Goal: Check status: Check status

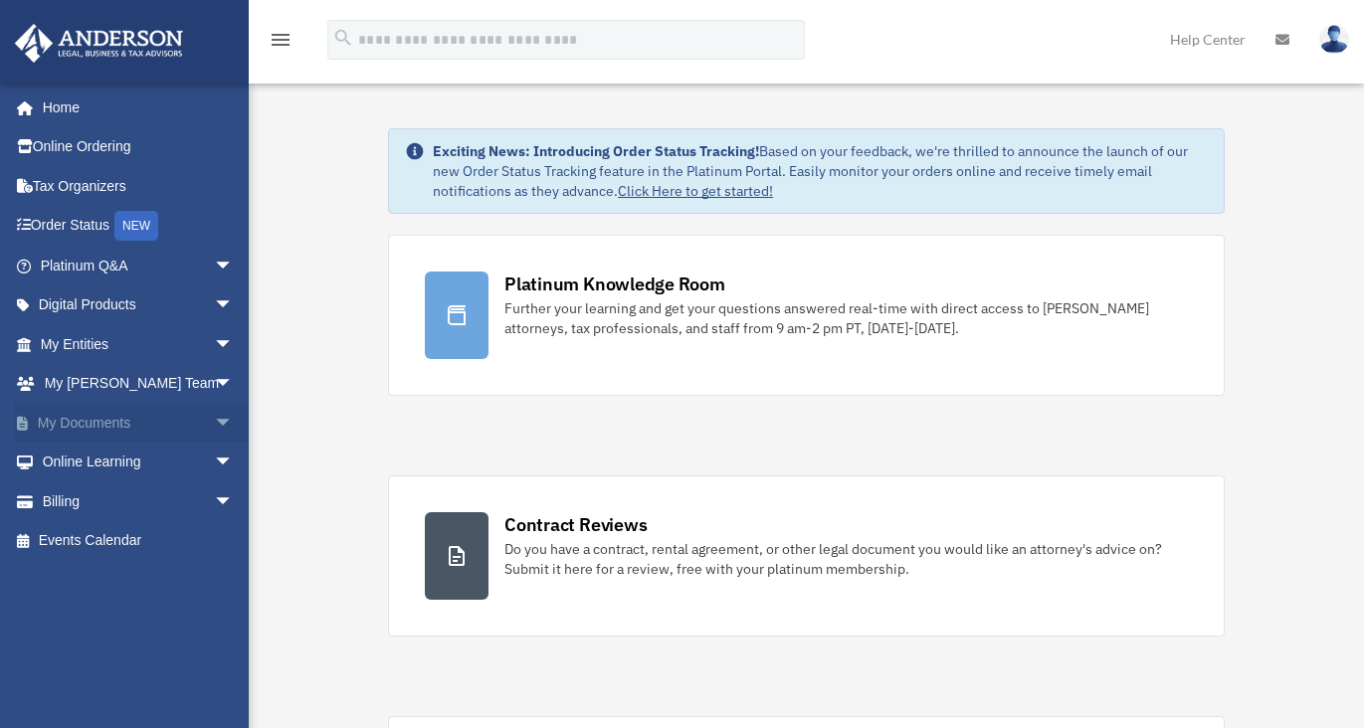
click at [214, 418] on span "arrow_drop_down" at bounding box center [234, 423] width 40 height 41
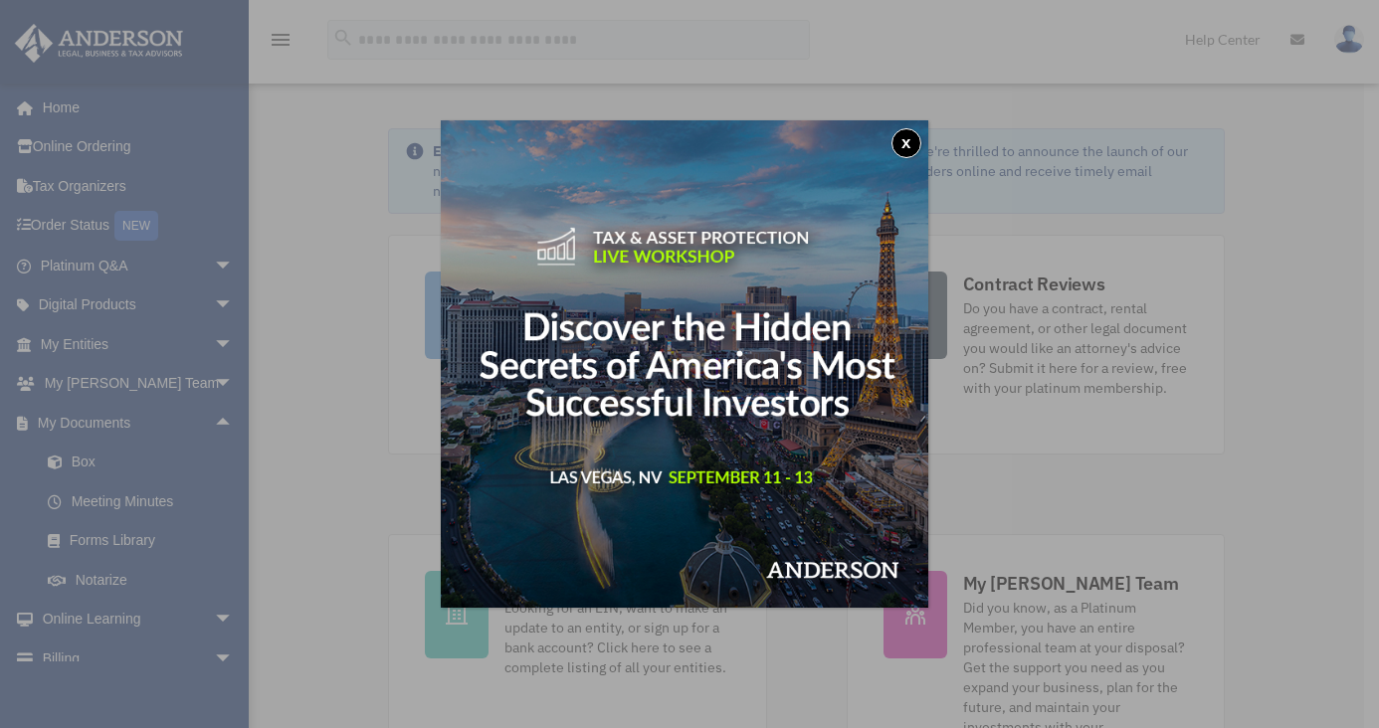
click at [914, 146] on button "x" at bounding box center [906, 143] width 30 height 30
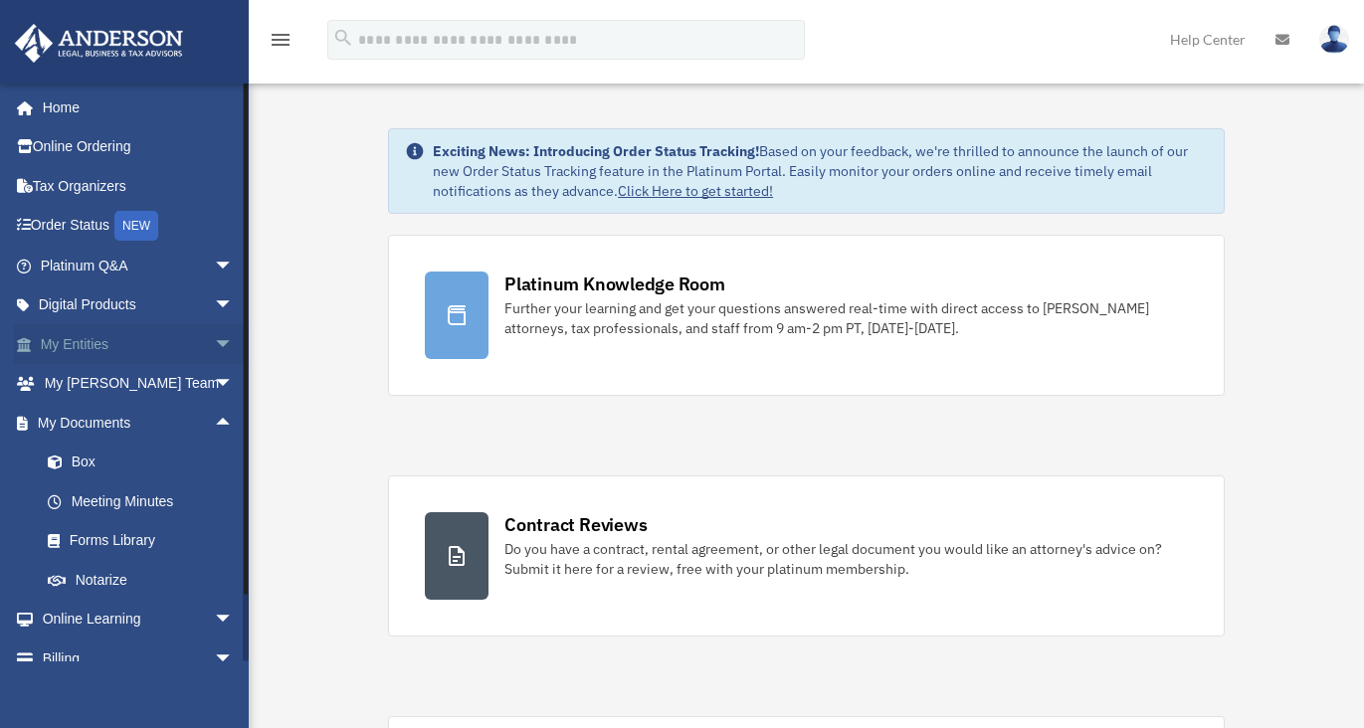
click at [214, 344] on span "arrow_drop_down" at bounding box center [234, 344] width 40 height 41
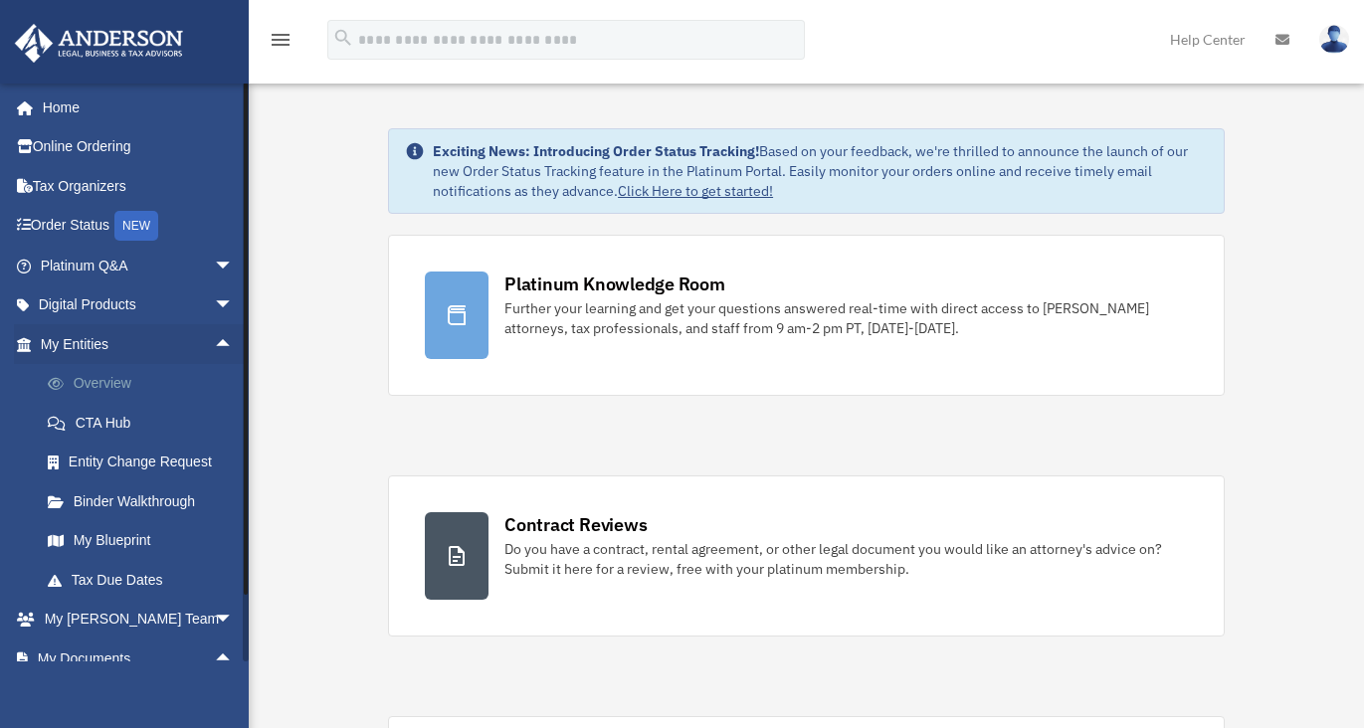
click at [150, 373] on link "Overview" at bounding box center [146, 384] width 236 height 40
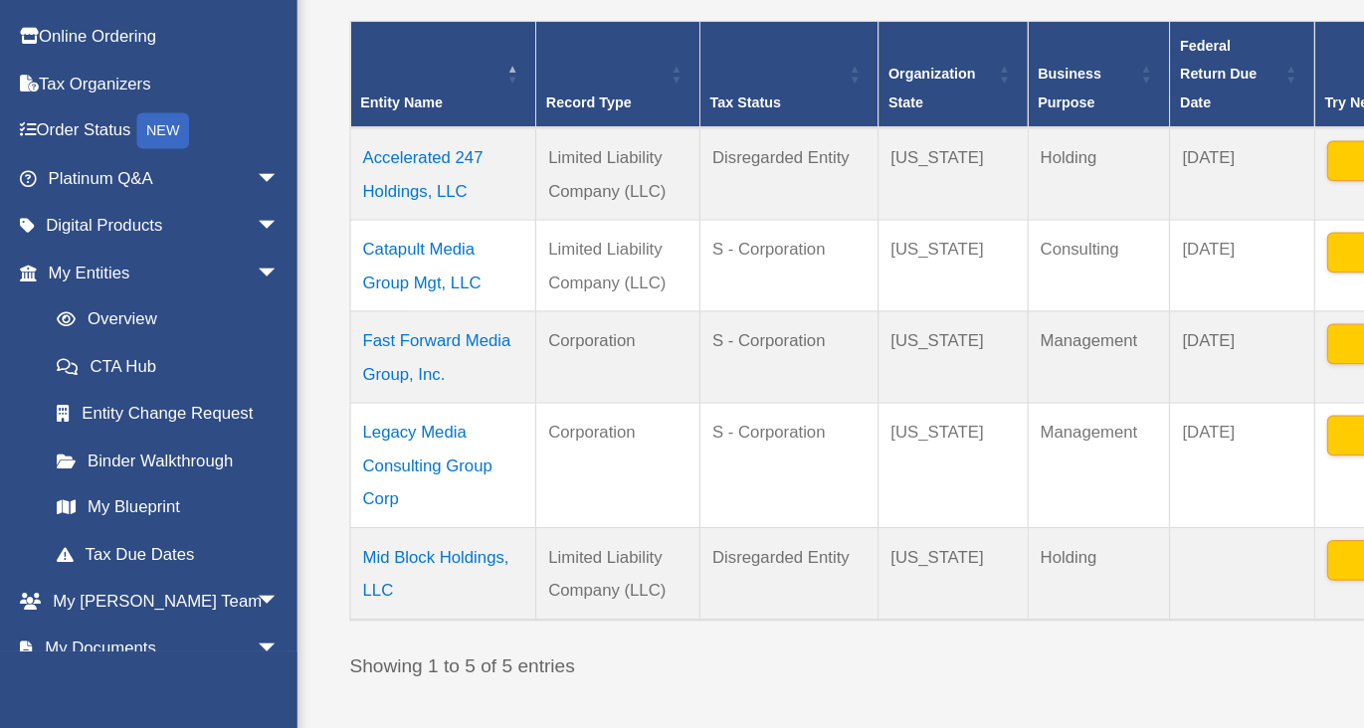
scroll to position [360, 0]
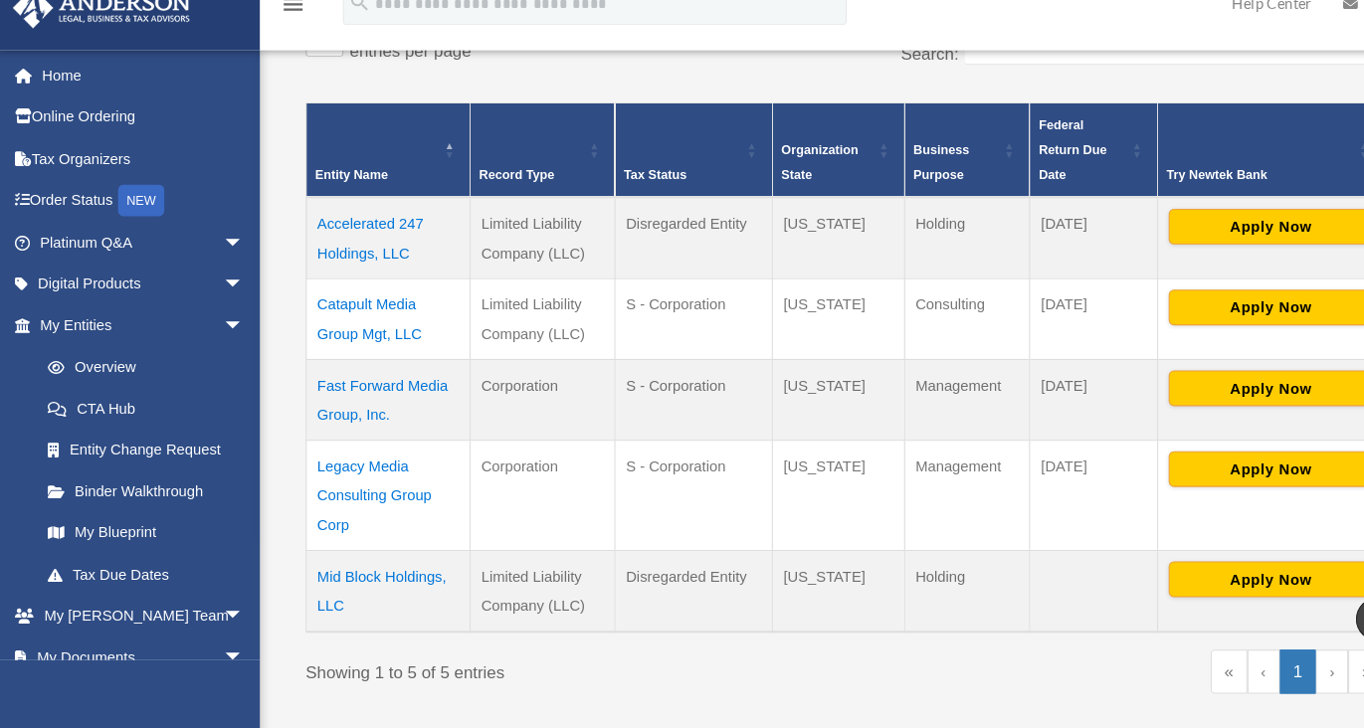
click at [336, 267] on td "Accelerated 247 Holdings, LLC" at bounding box center [370, 262] width 155 height 78
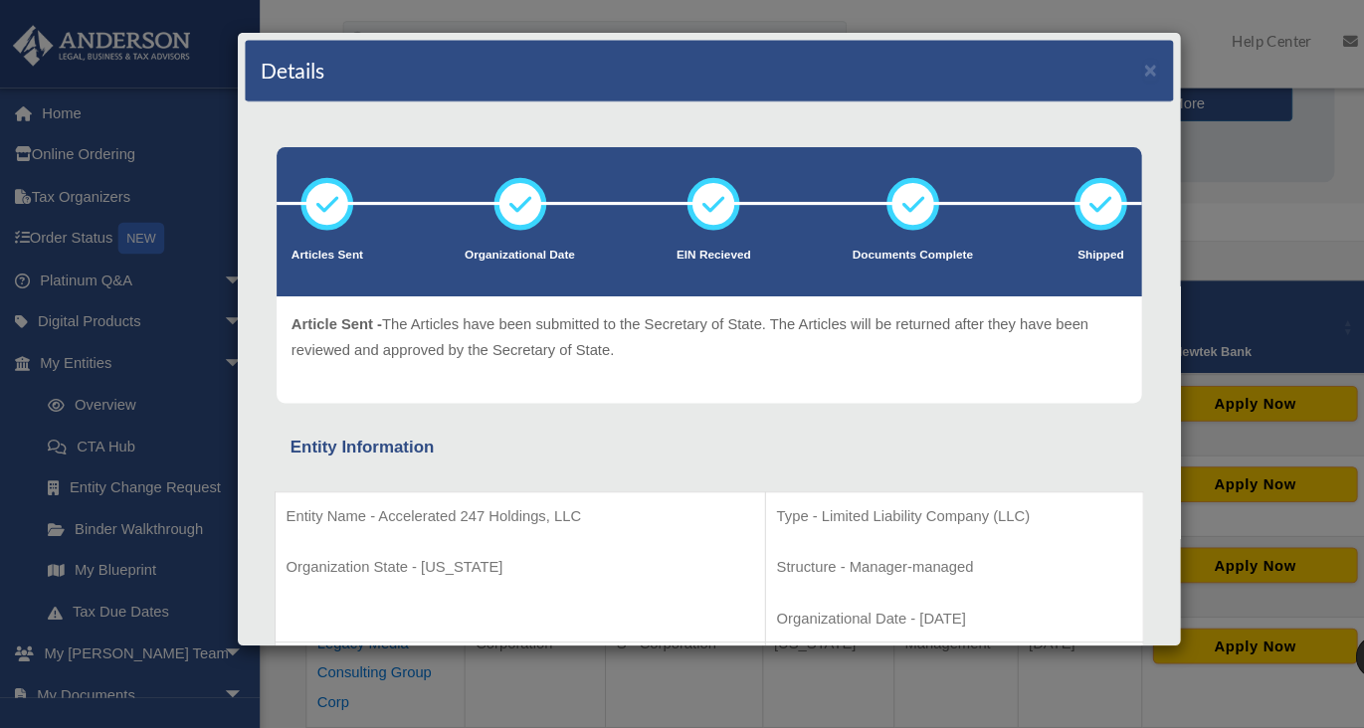
scroll to position [224, 0]
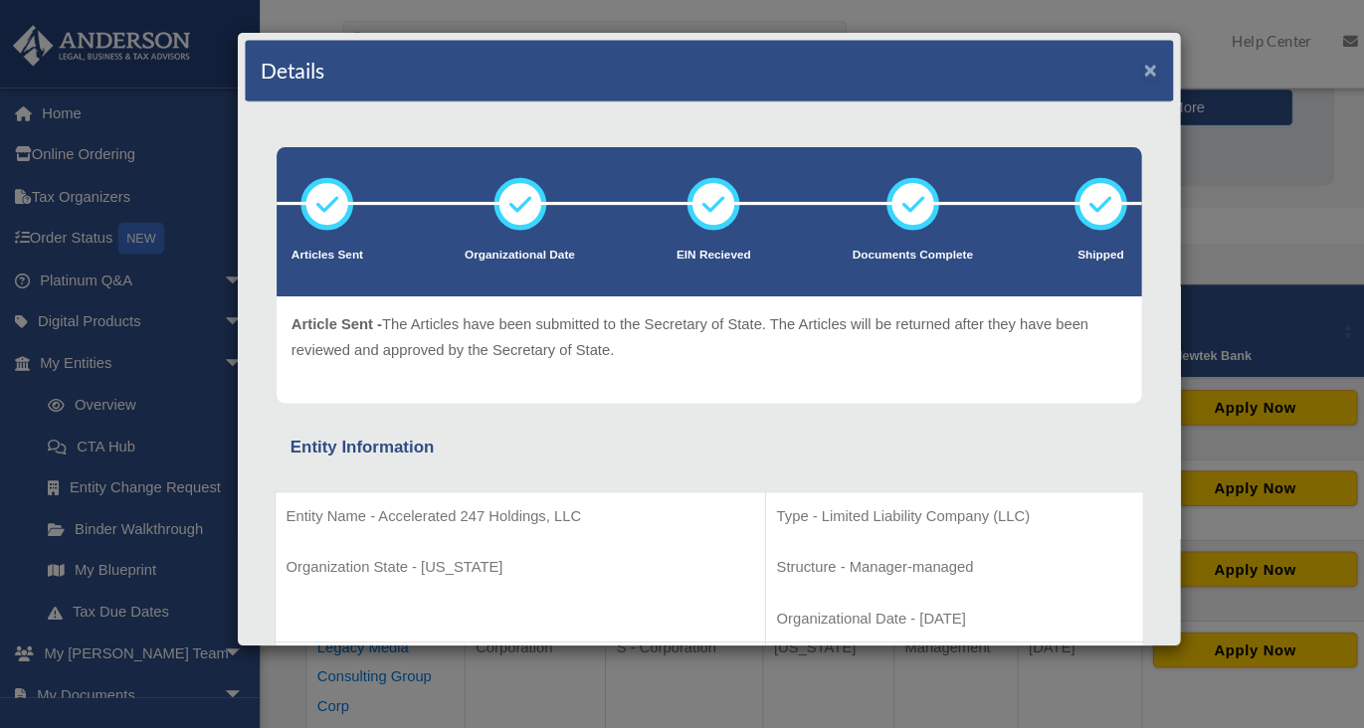
click at [1086, 73] on button "×" at bounding box center [1092, 66] width 13 height 21
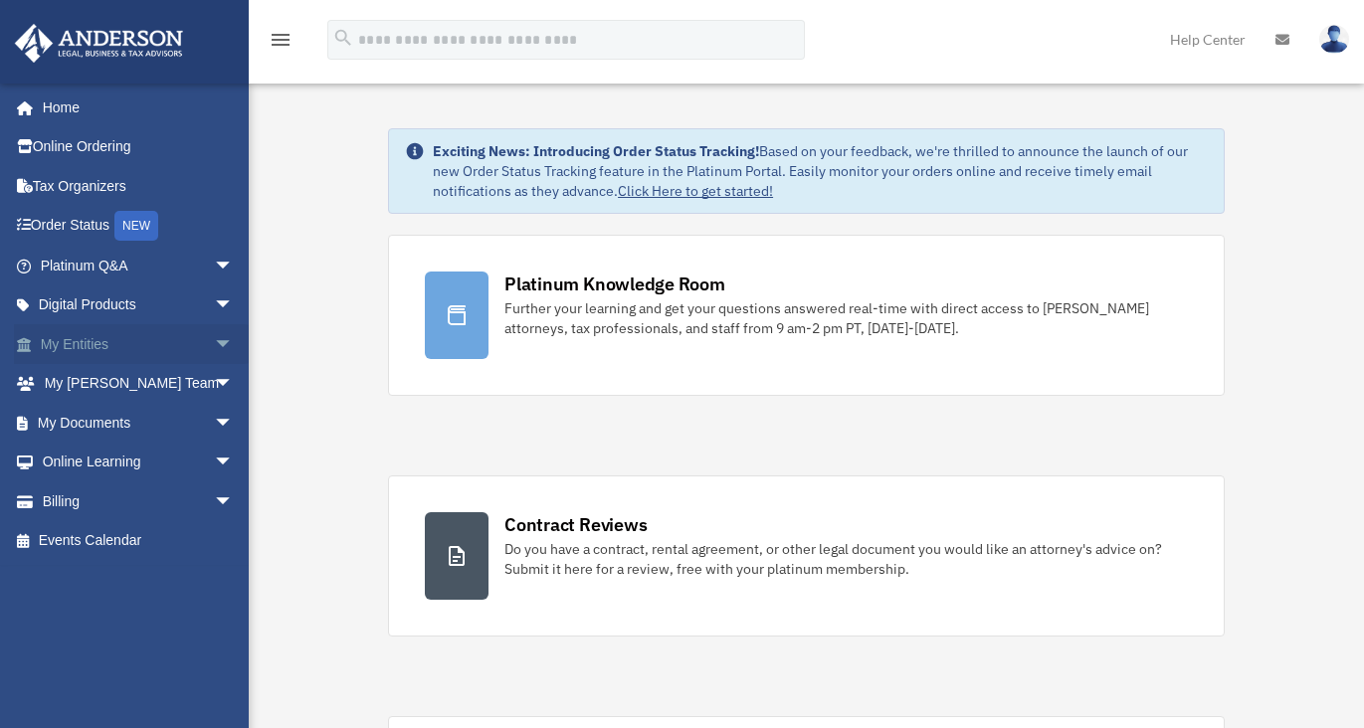
click at [120, 346] on link "My Entities arrow_drop_down" at bounding box center [139, 344] width 250 height 40
click at [214, 346] on span "arrow_drop_down" at bounding box center [234, 344] width 40 height 41
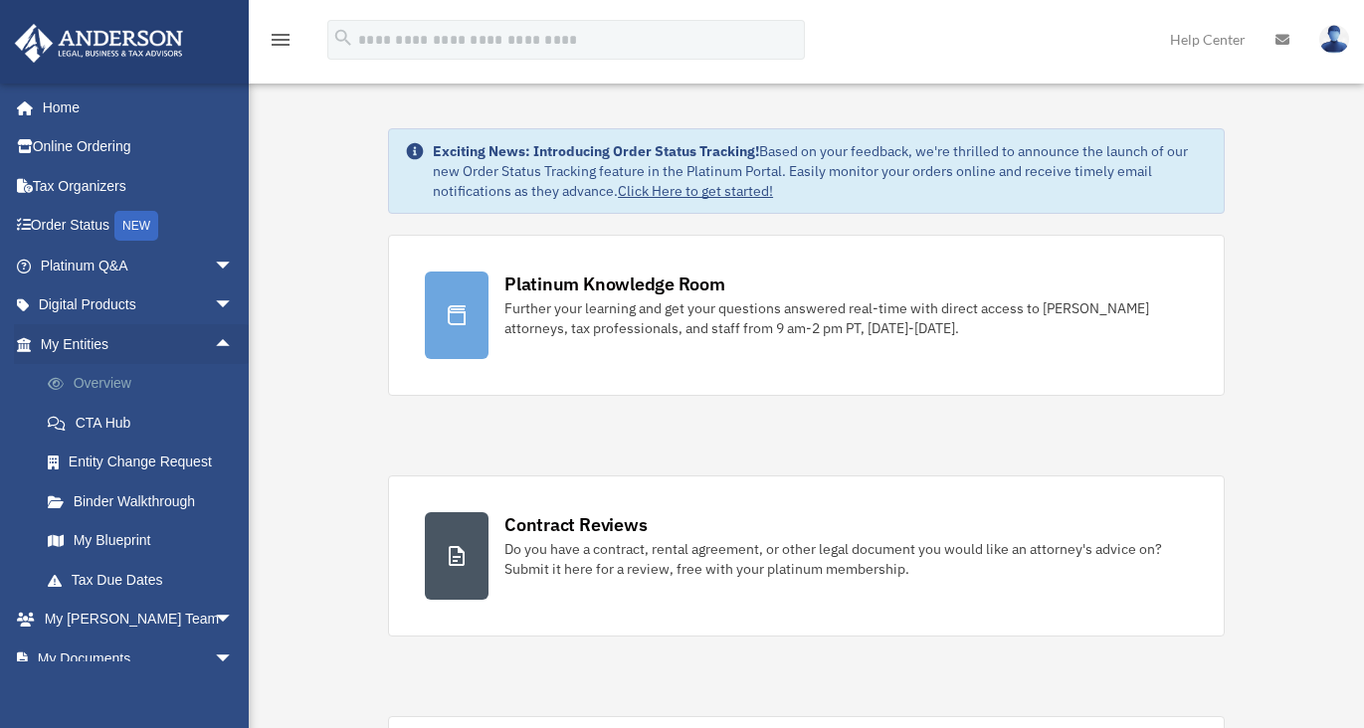
click at [89, 383] on link "Overview" at bounding box center [146, 384] width 236 height 40
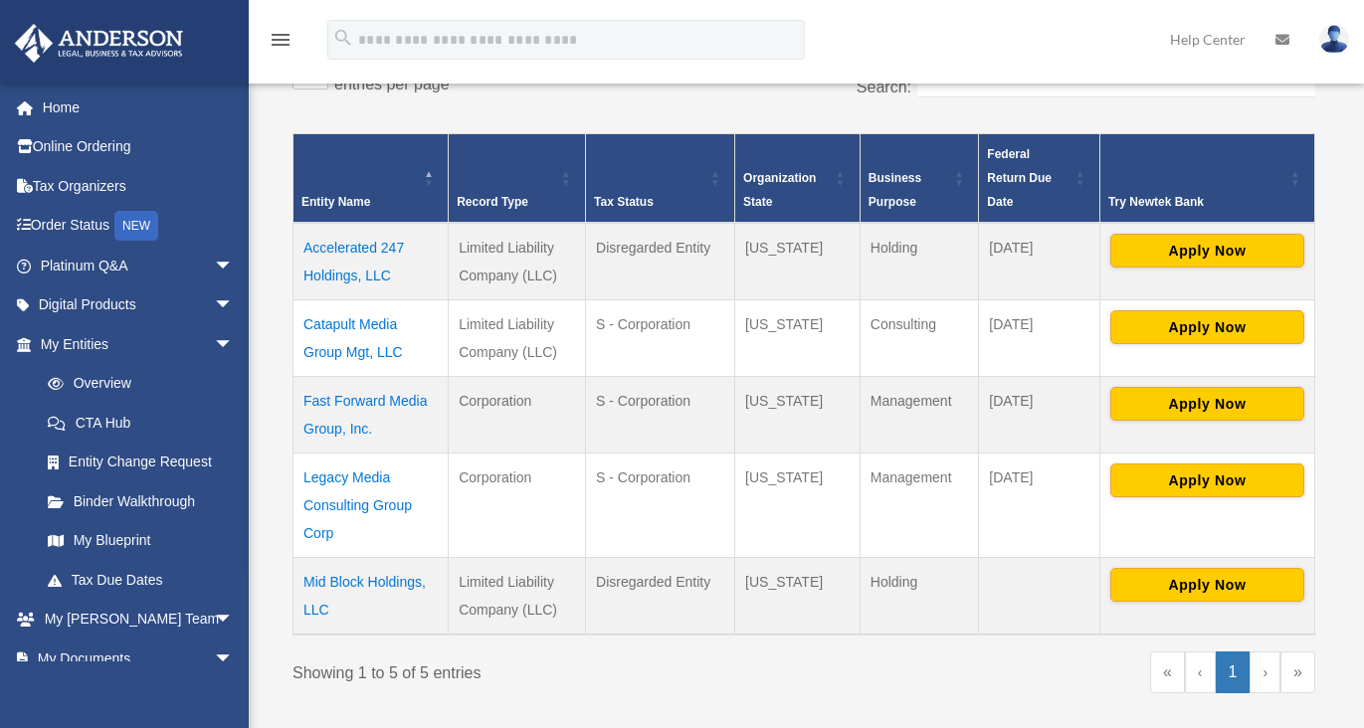
scroll to position [354, 0]
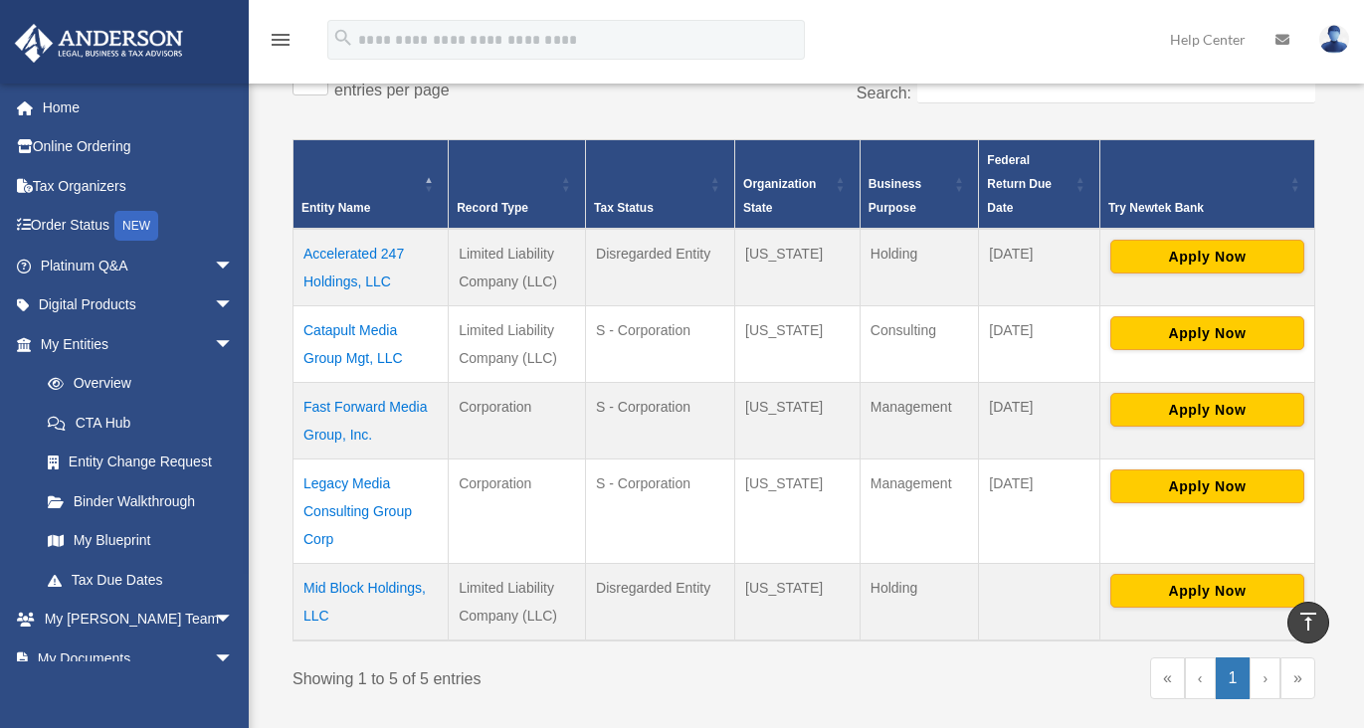
click at [318, 603] on td "Mid Block Holdings, LLC" at bounding box center [370, 602] width 155 height 78
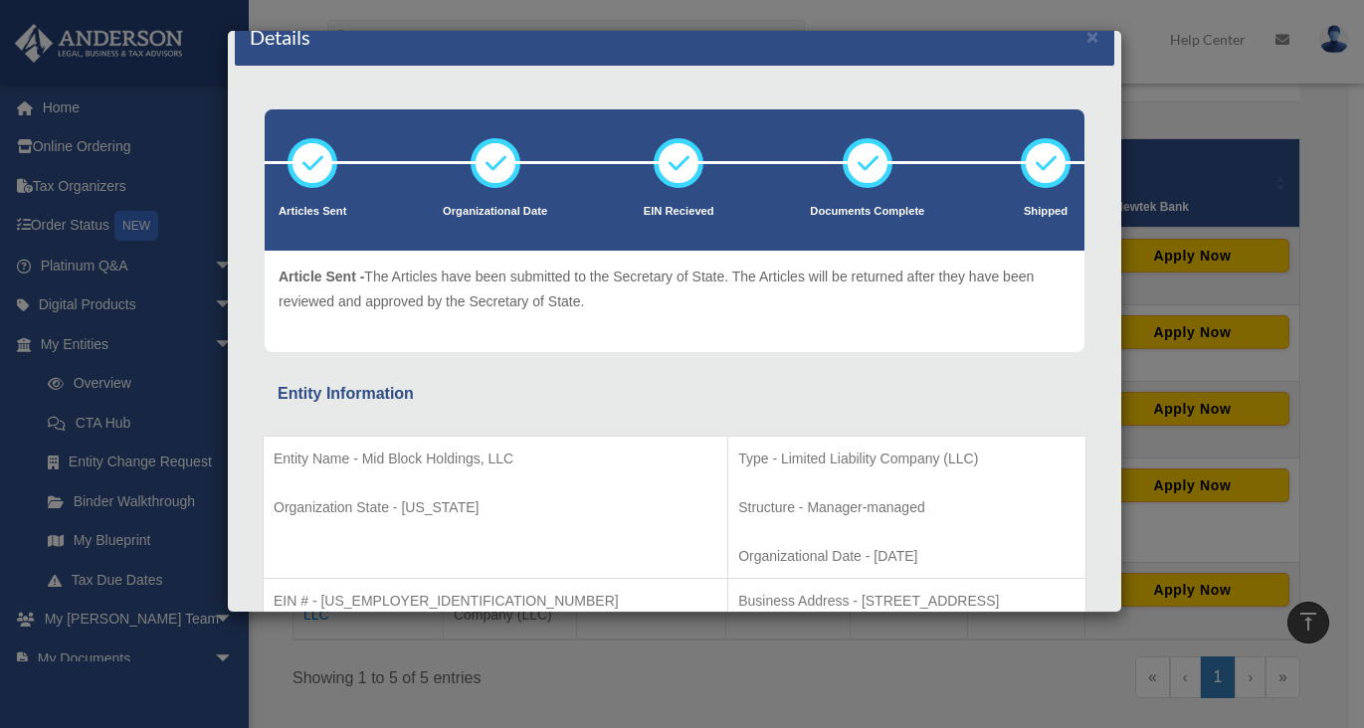
scroll to position [0, 0]
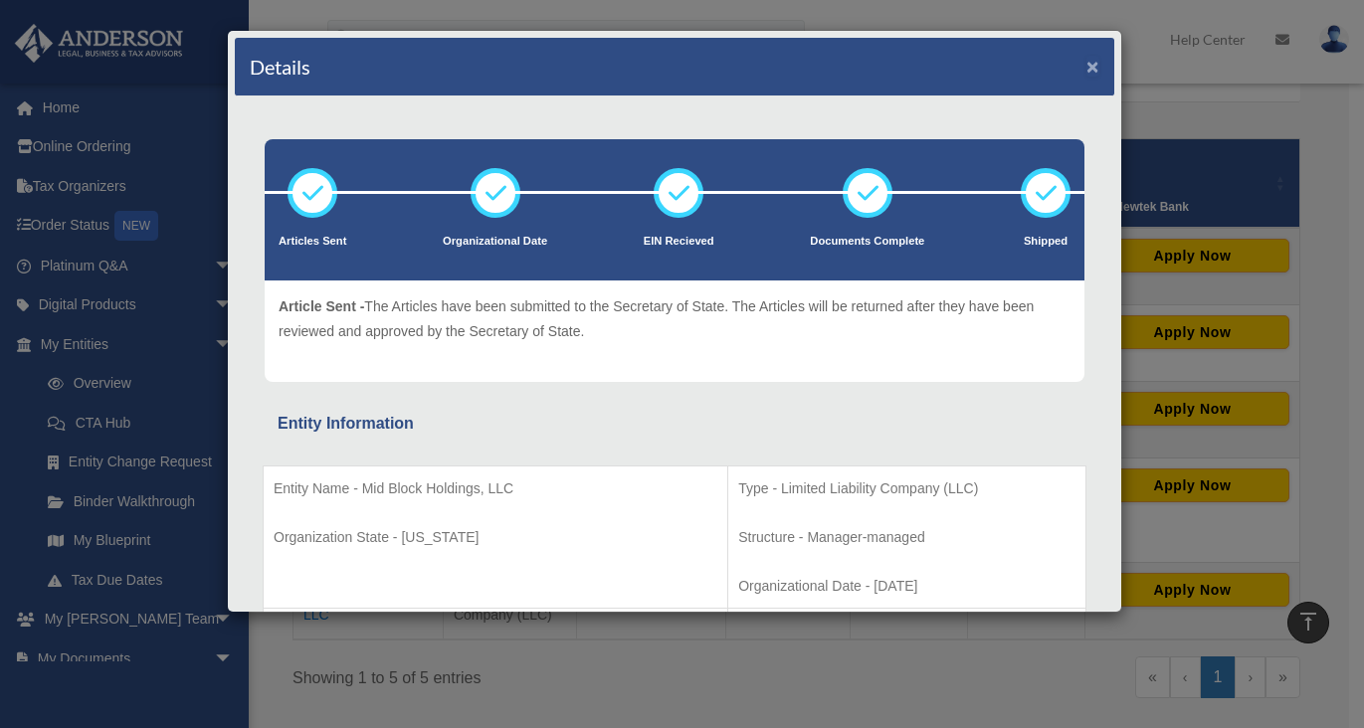
click at [1086, 69] on button "×" at bounding box center [1092, 66] width 13 height 21
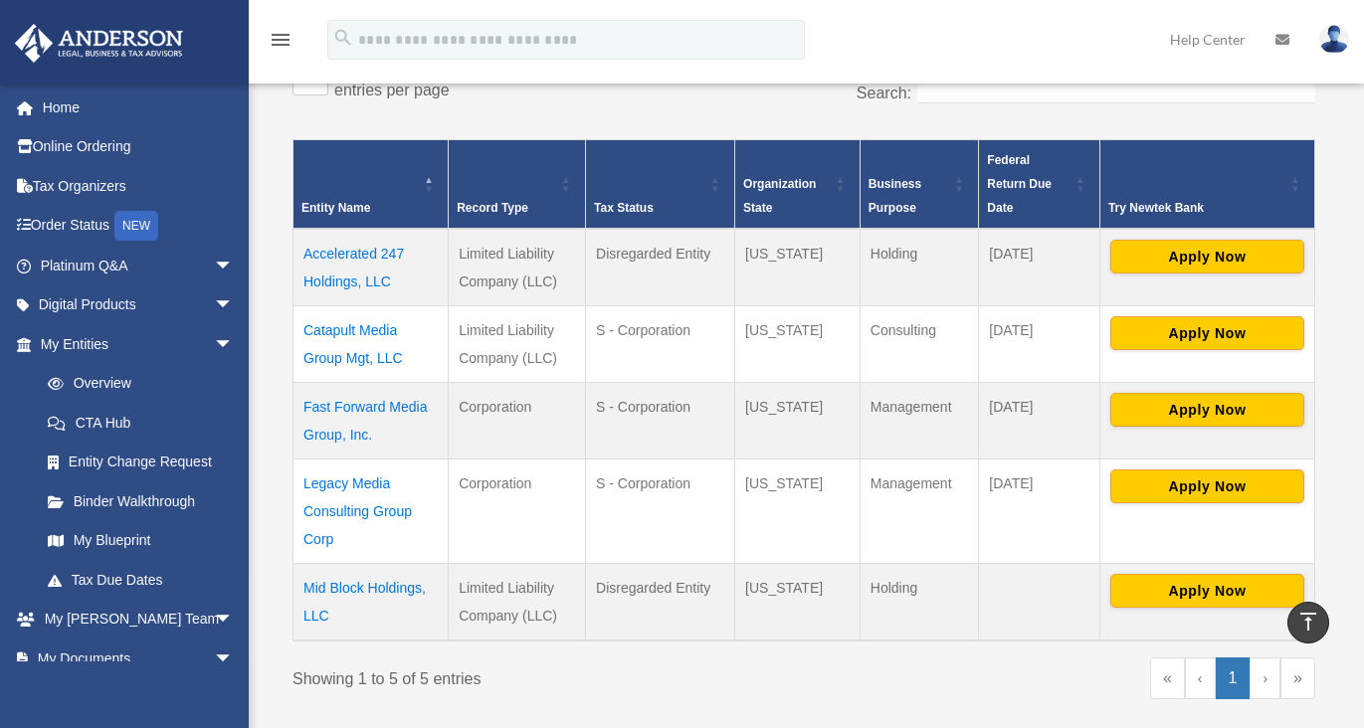
click at [379, 409] on td "Fast Forward Media Group, Inc." at bounding box center [370, 420] width 155 height 77
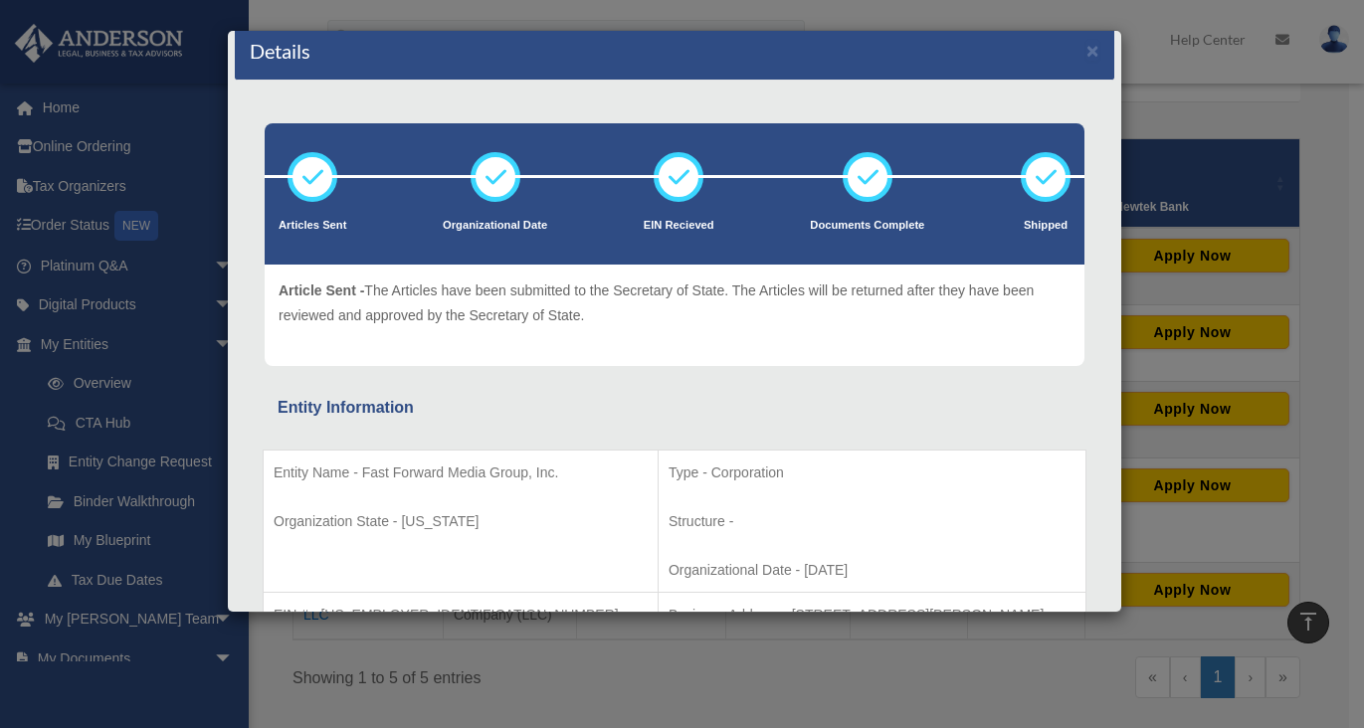
scroll to position [16, 0]
click at [1086, 53] on button "×" at bounding box center [1092, 50] width 13 height 21
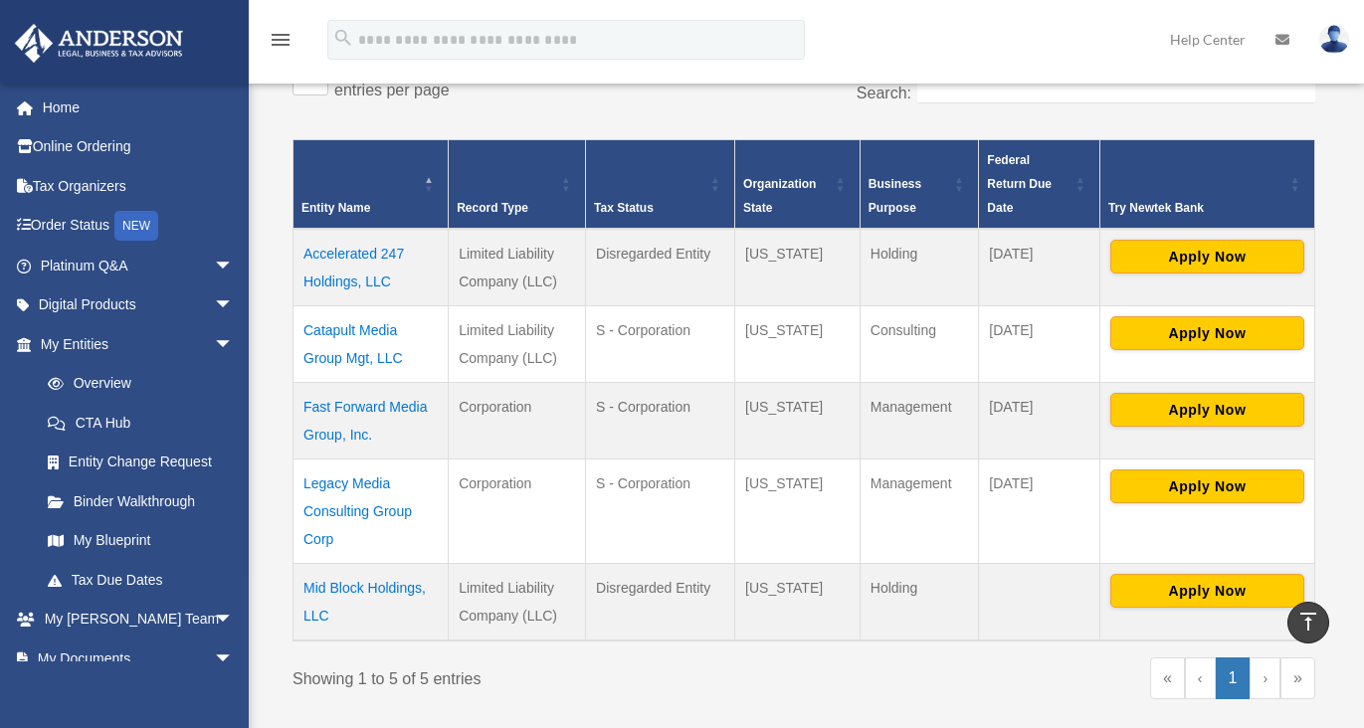
click at [376, 500] on td "Legacy Media Consulting Group Corp" at bounding box center [370, 511] width 155 height 104
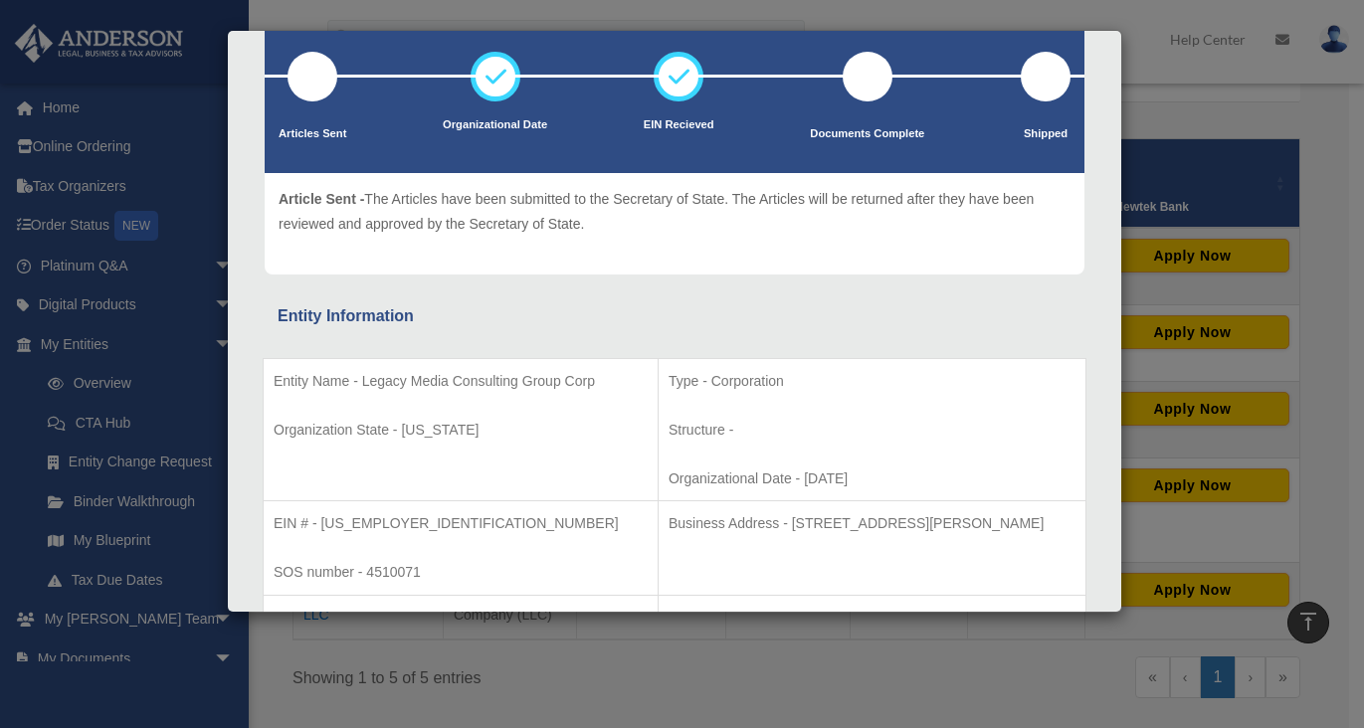
scroll to position [0, 0]
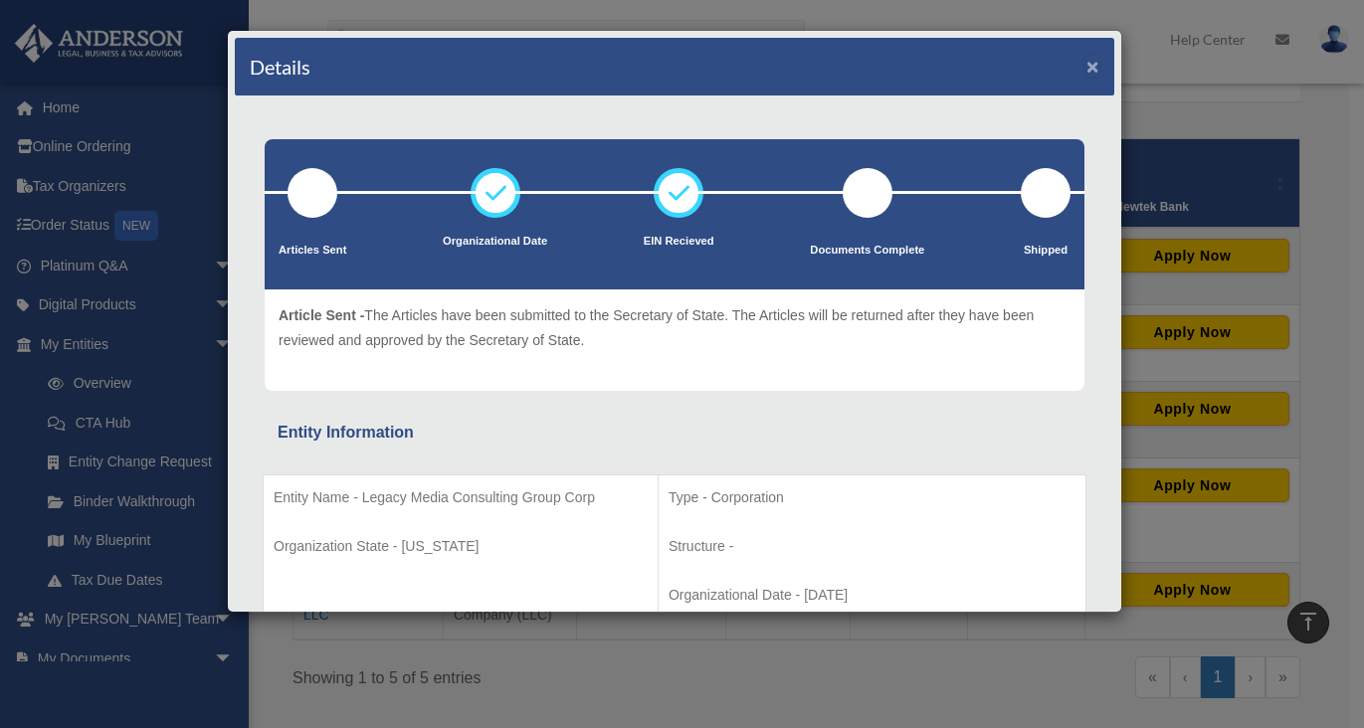
click at [1086, 65] on button "×" at bounding box center [1092, 66] width 13 height 21
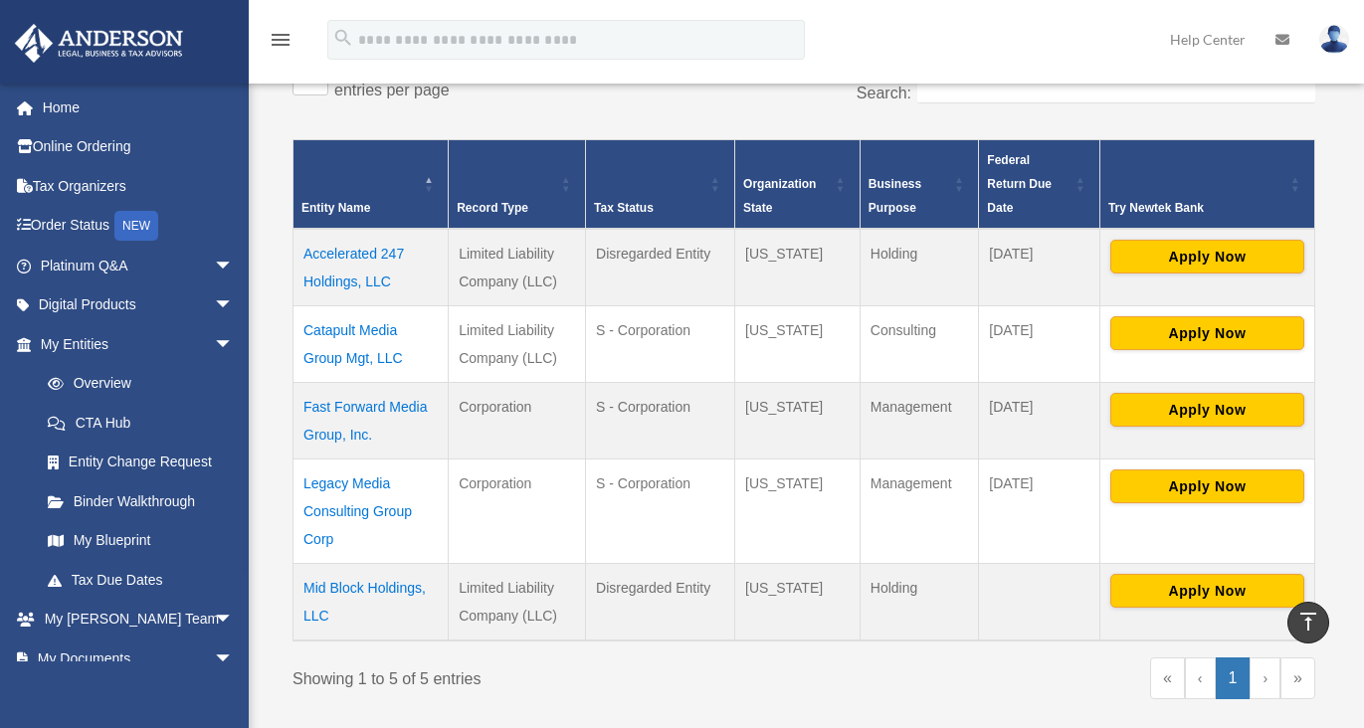
click at [698, 417] on td "S - Corporation" at bounding box center [660, 420] width 149 height 77
click at [390, 412] on td "Fast Forward Media Group, Inc." at bounding box center [370, 420] width 155 height 77
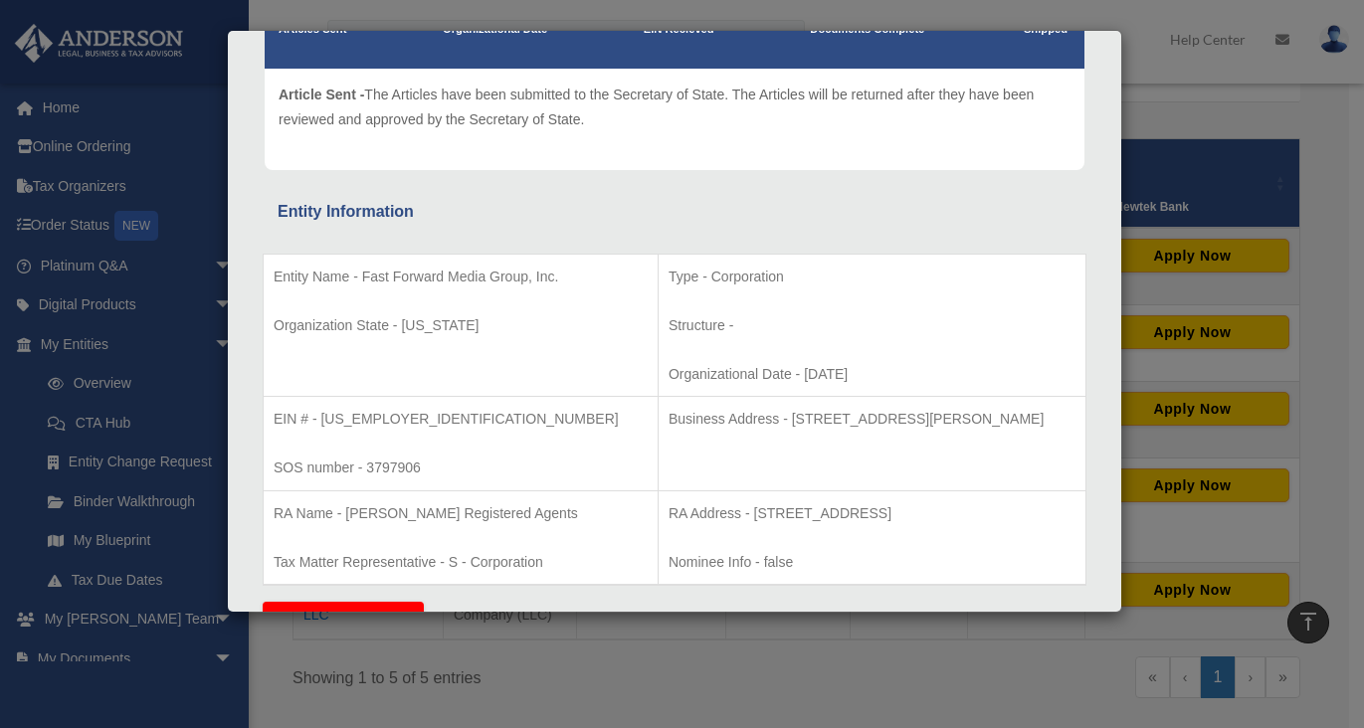
scroll to position [216, 0]
